Goal: Transaction & Acquisition: Download file/media

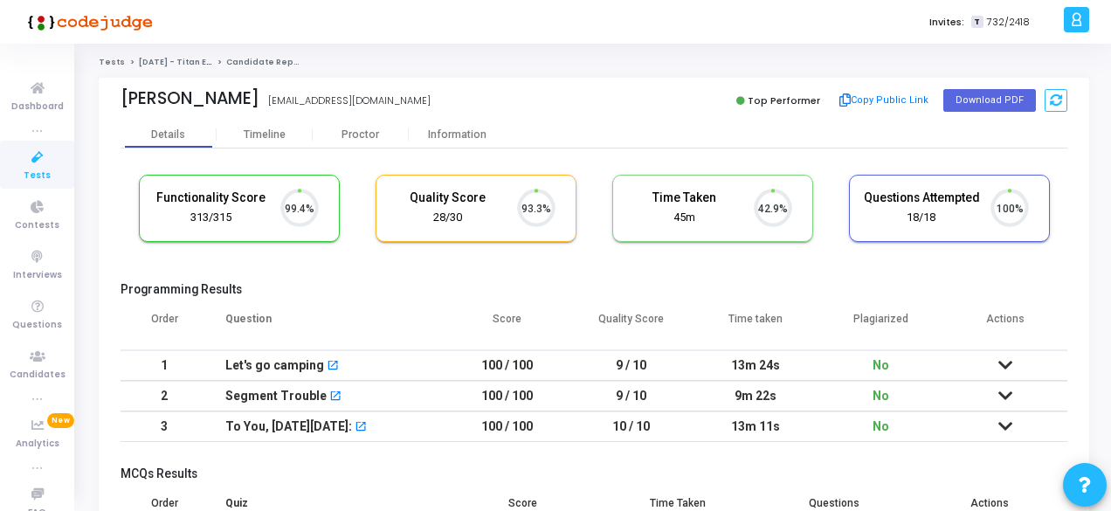
scroll to position [37, 44]
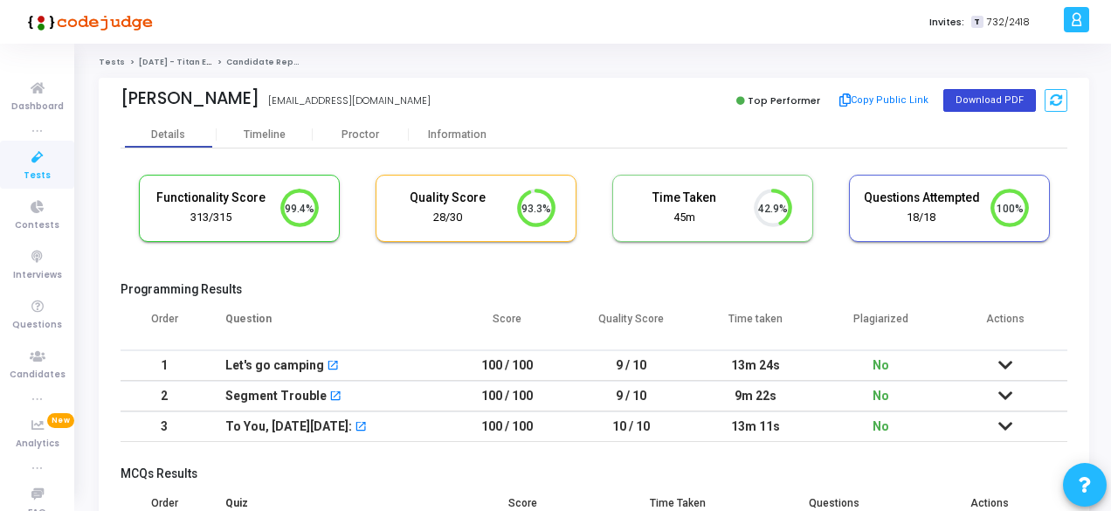
click at [994, 90] on button "Download PDF" at bounding box center [989, 100] width 93 height 23
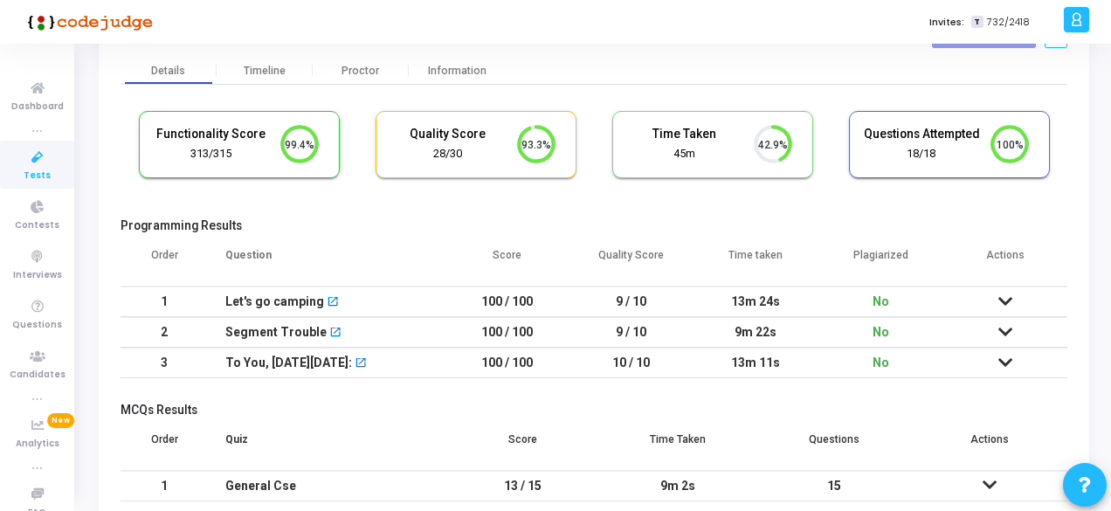
scroll to position [145, 0]
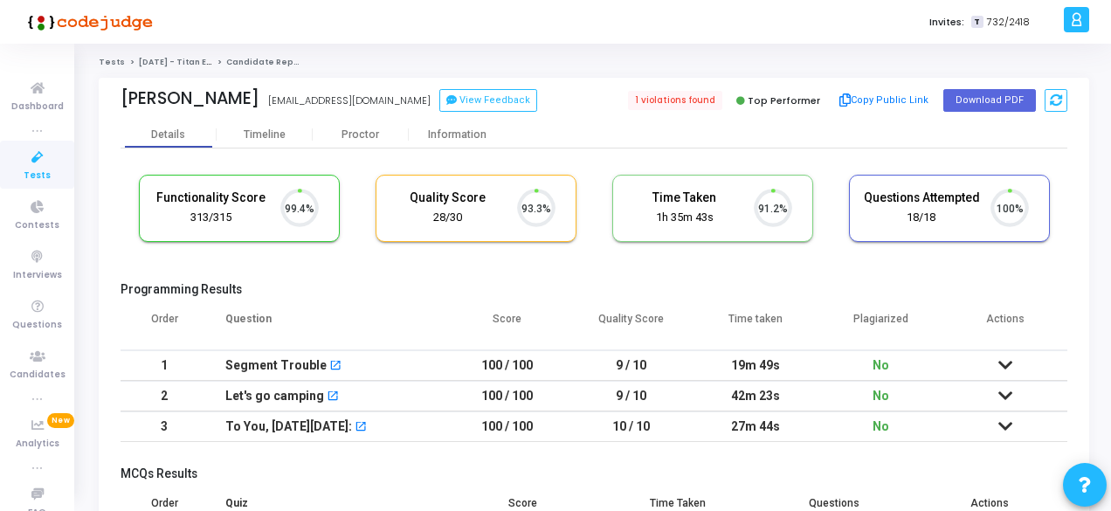
scroll to position [37, 44]
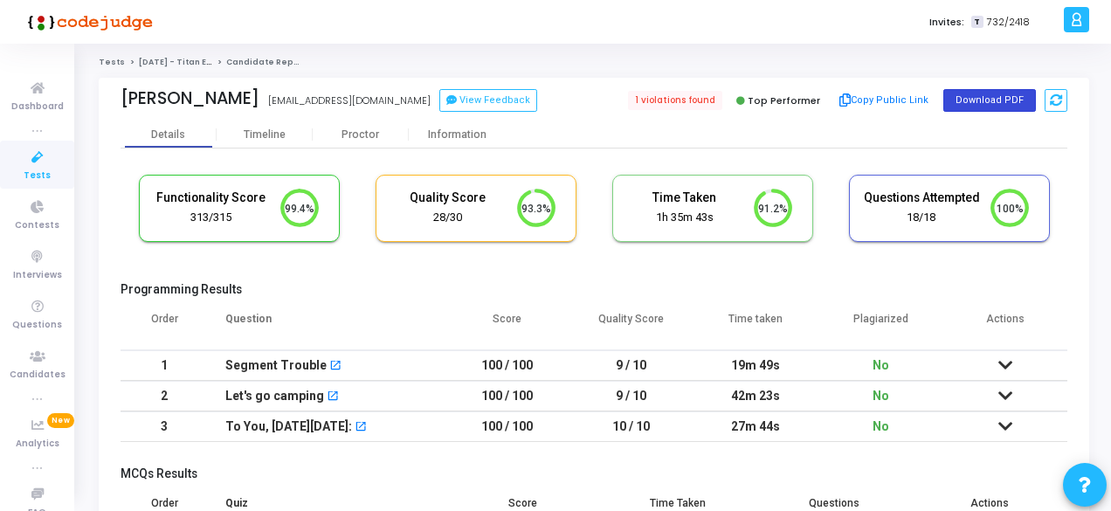
click at [990, 102] on button "Download PDF" at bounding box center [989, 100] width 93 height 23
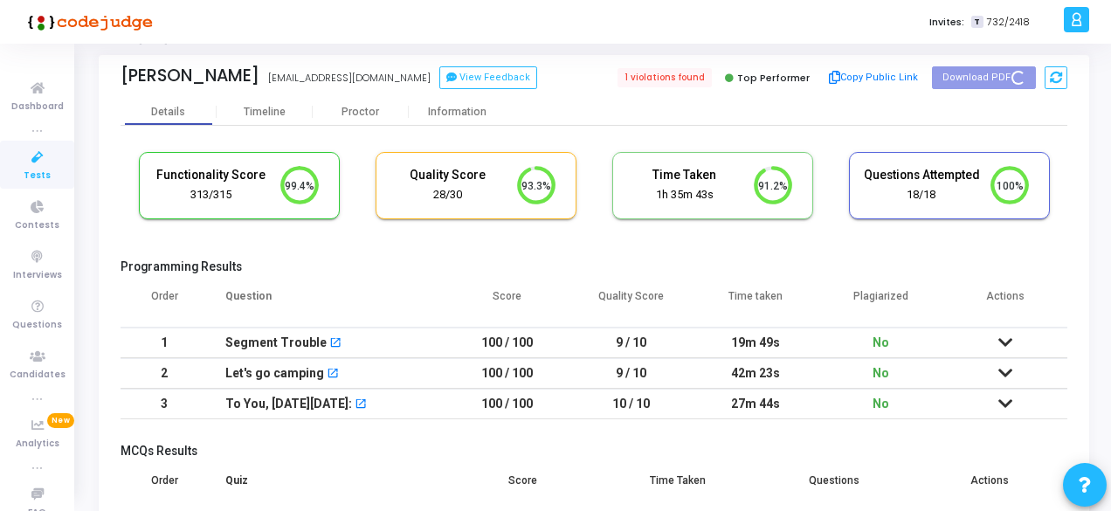
scroll to position [145, 0]
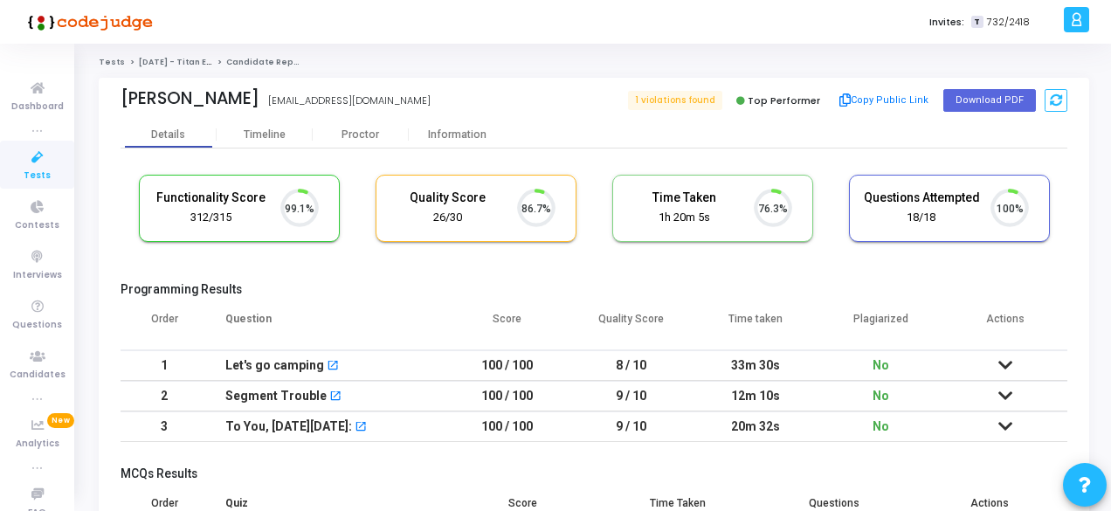
scroll to position [37, 44]
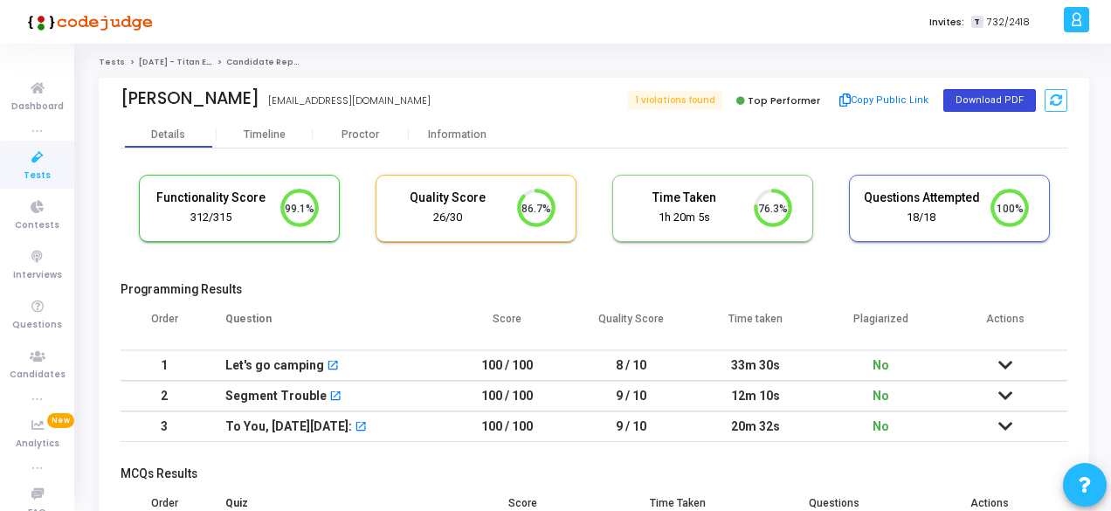
click at [981, 107] on button "Download PDF" at bounding box center [989, 100] width 93 height 23
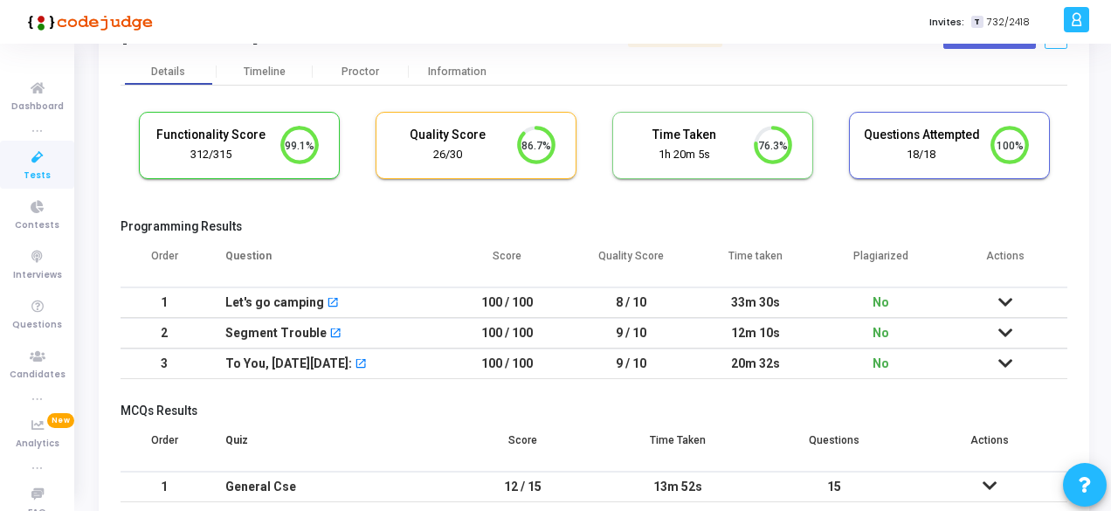
scroll to position [145, 0]
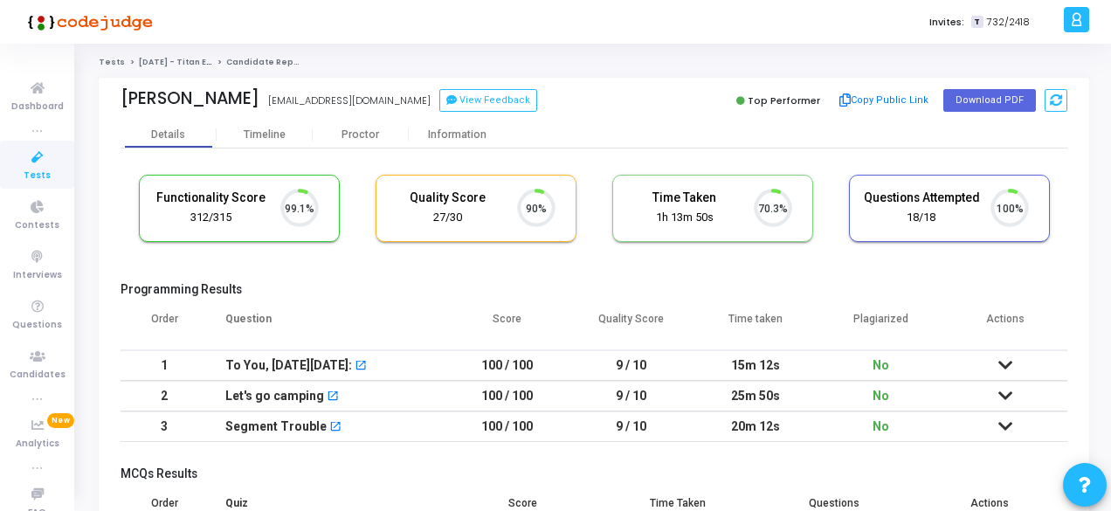
scroll to position [37, 44]
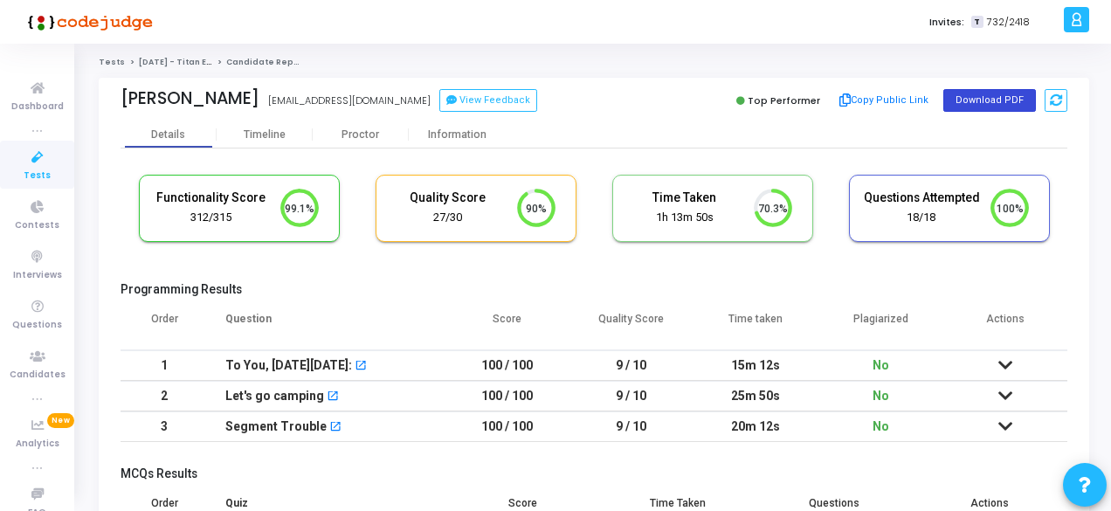
click button "Download PDF"
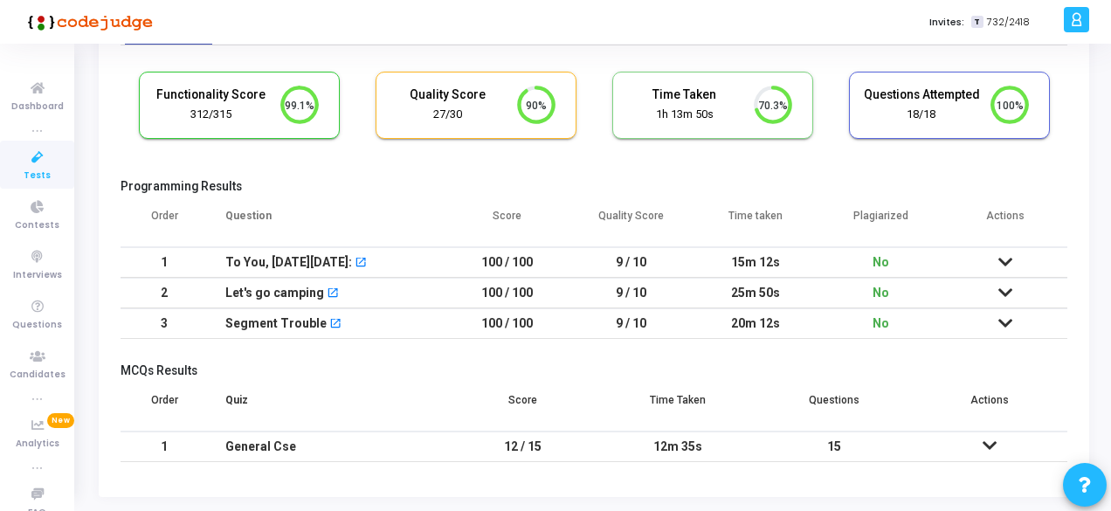
scroll to position [145, 0]
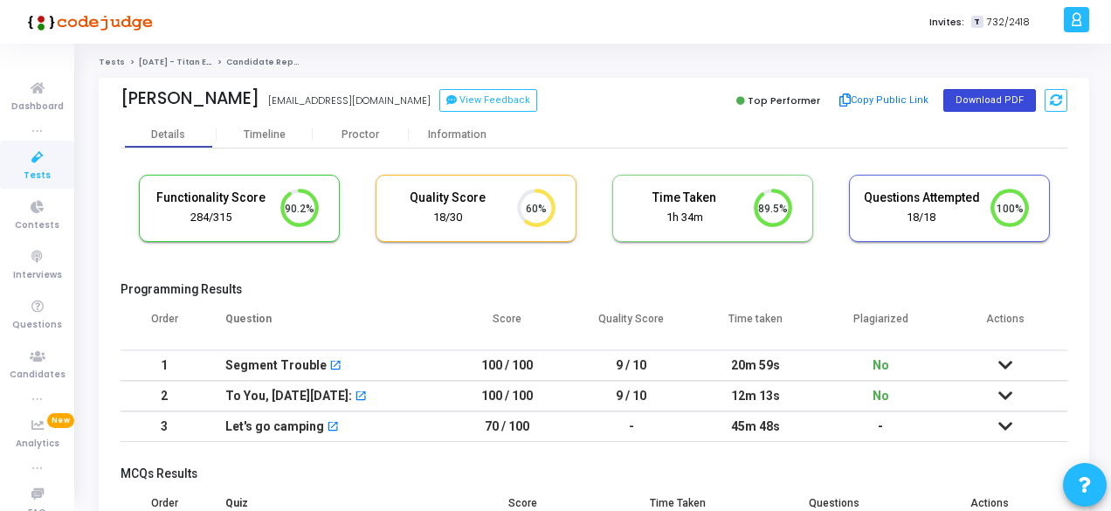
click at [969, 95] on button "Download PDF" at bounding box center [989, 100] width 93 height 23
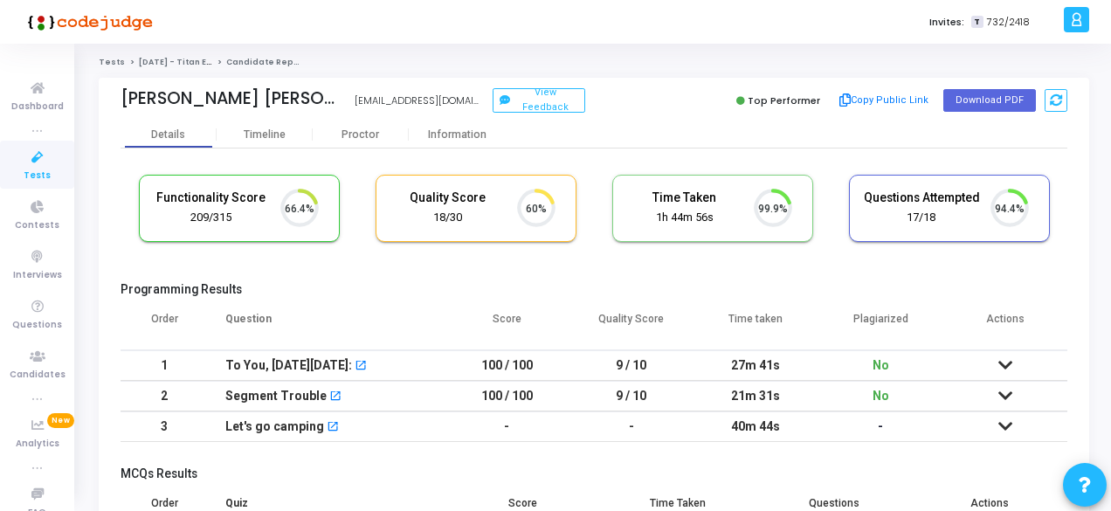
scroll to position [37, 44]
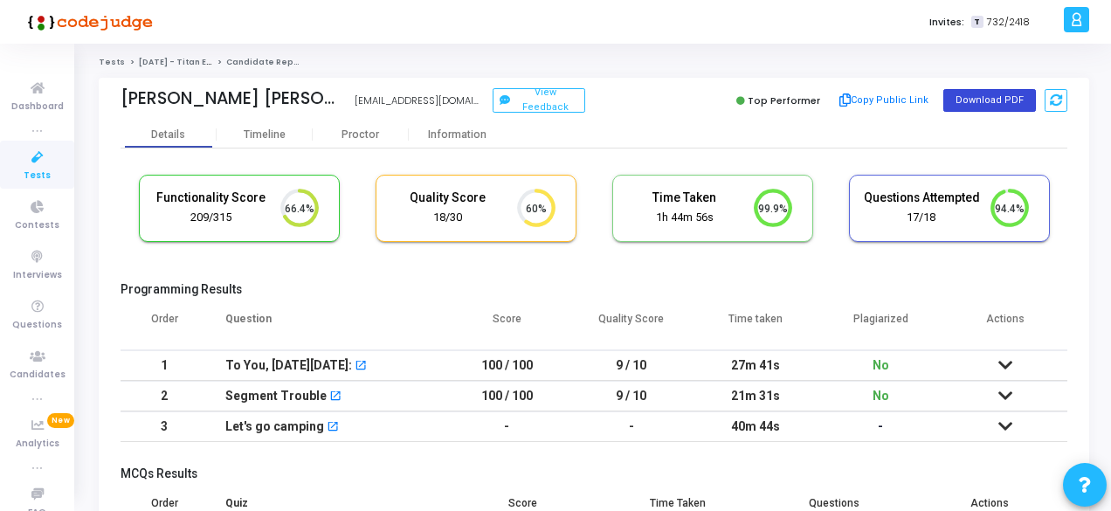
click at [990, 105] on button "Download PDF" at bounding box center [989, 100] width 93 height 23
